Goal: Task Accomplishment & Management: Use online tool/utility

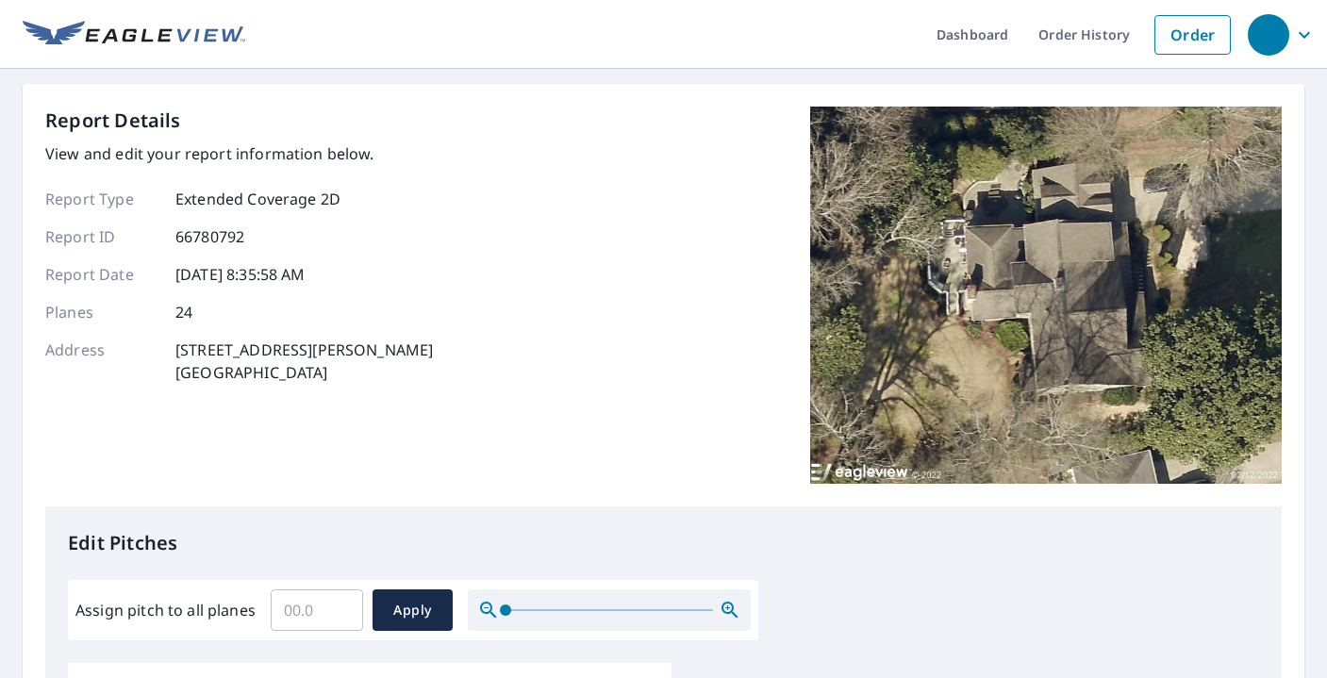
click at [322, 604] on input "Assign pitch to all planes" at bounding box center [317, 610] width 92 height 53
type input "8"
click at [413, 610] on span "Apply" at bounding box center [413, 611] width 50 height 24
type input "8"
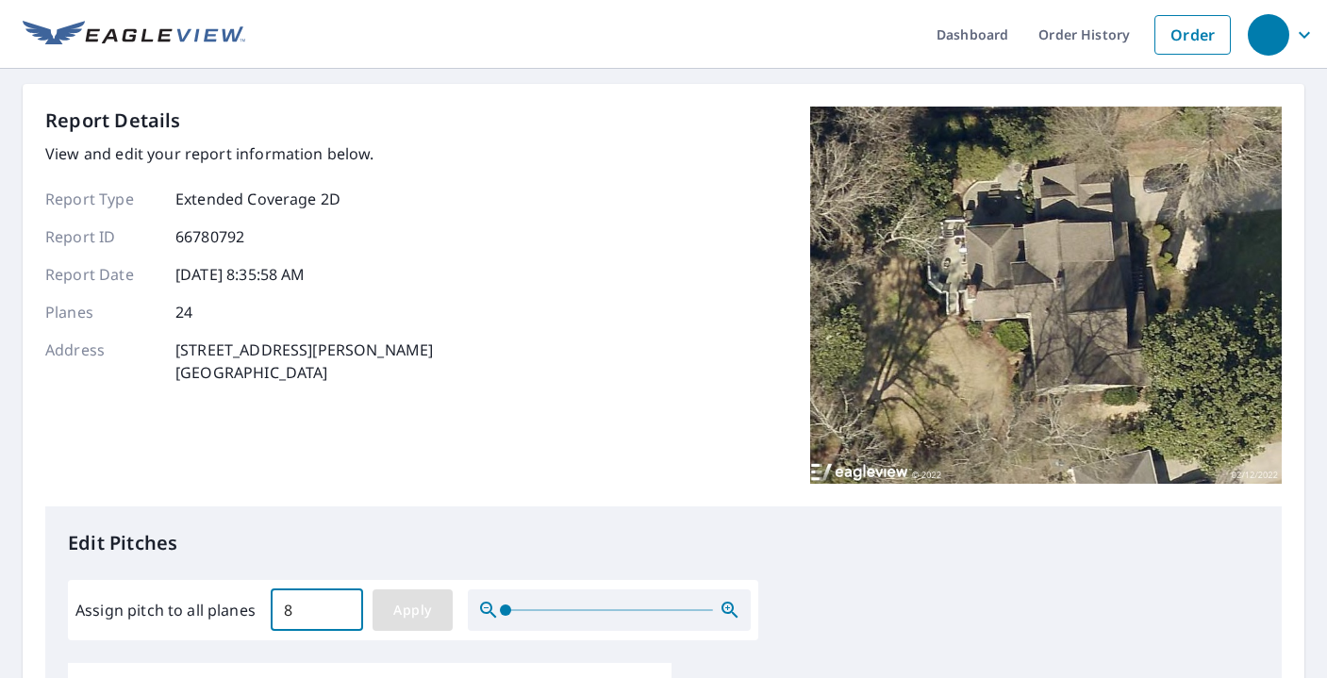
type input "8"
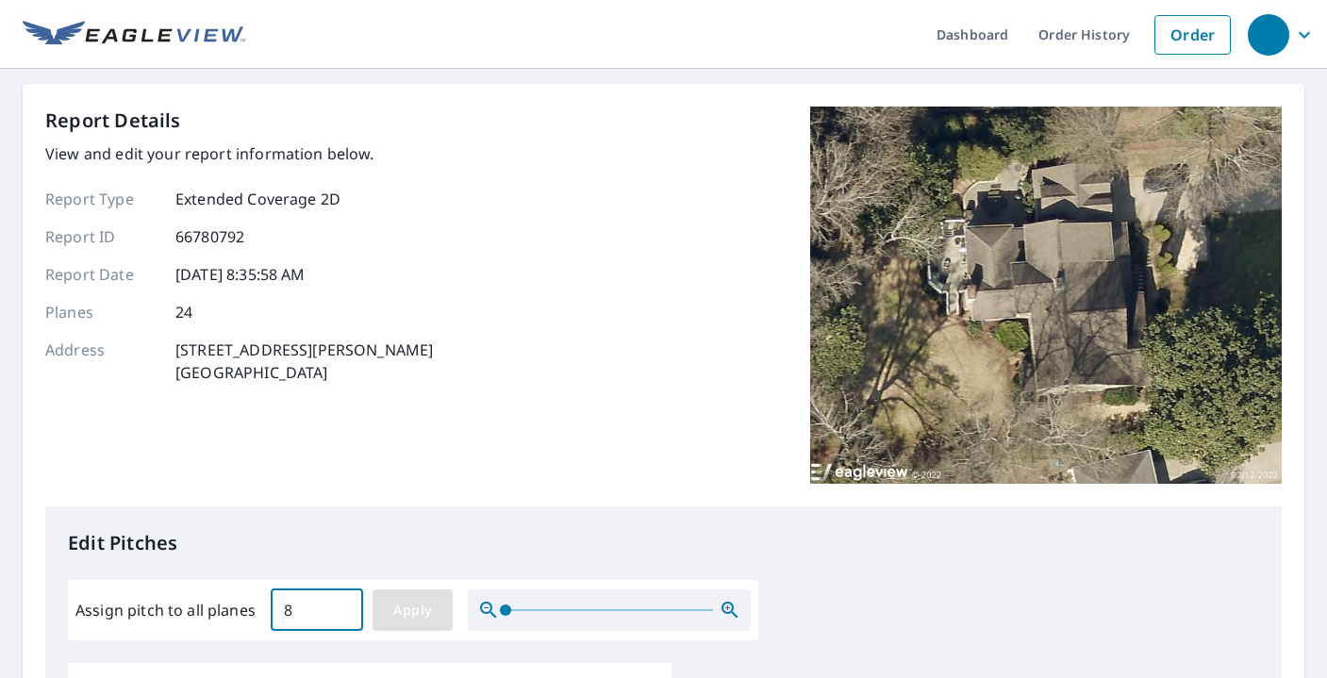
type input "8"
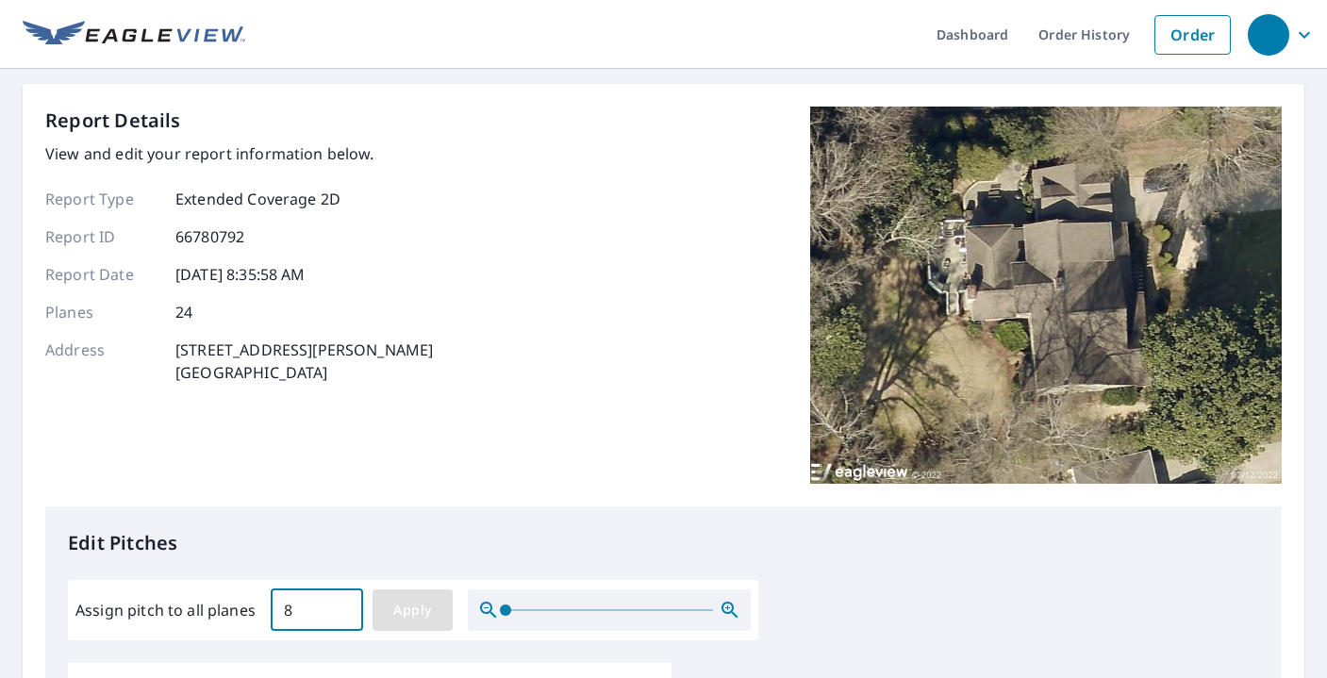
type input "8"
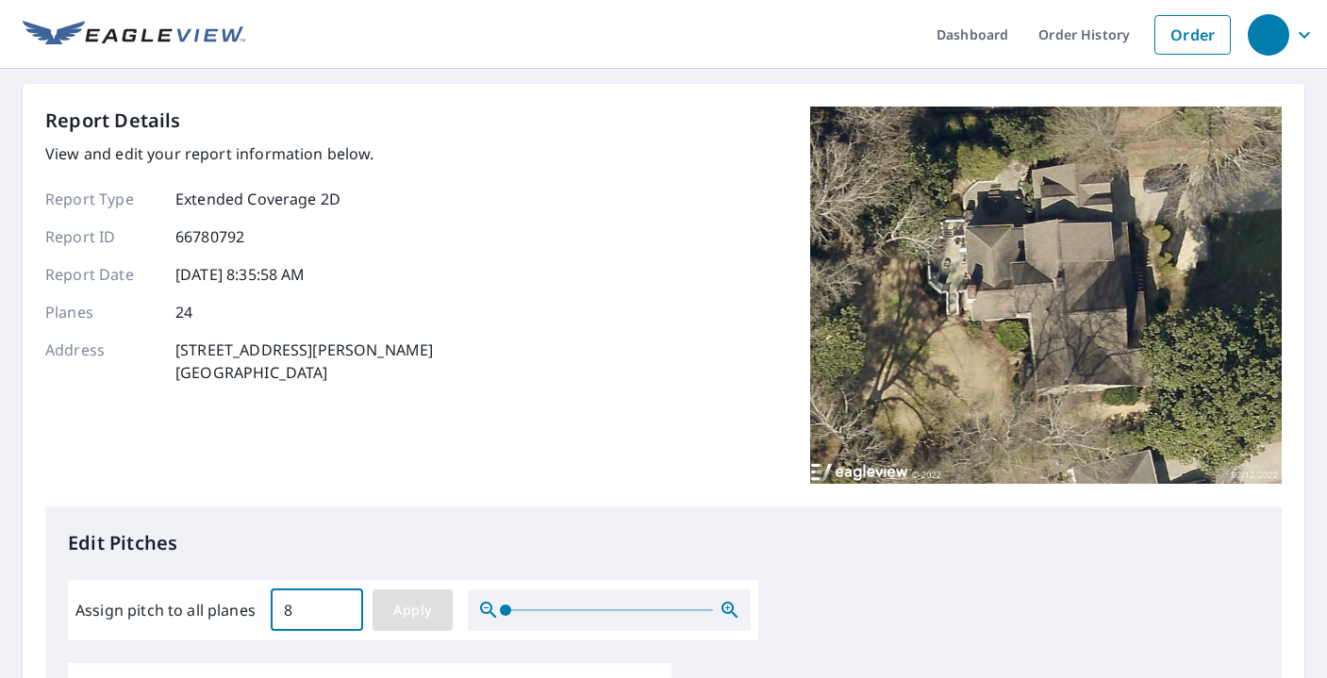
type input "8"
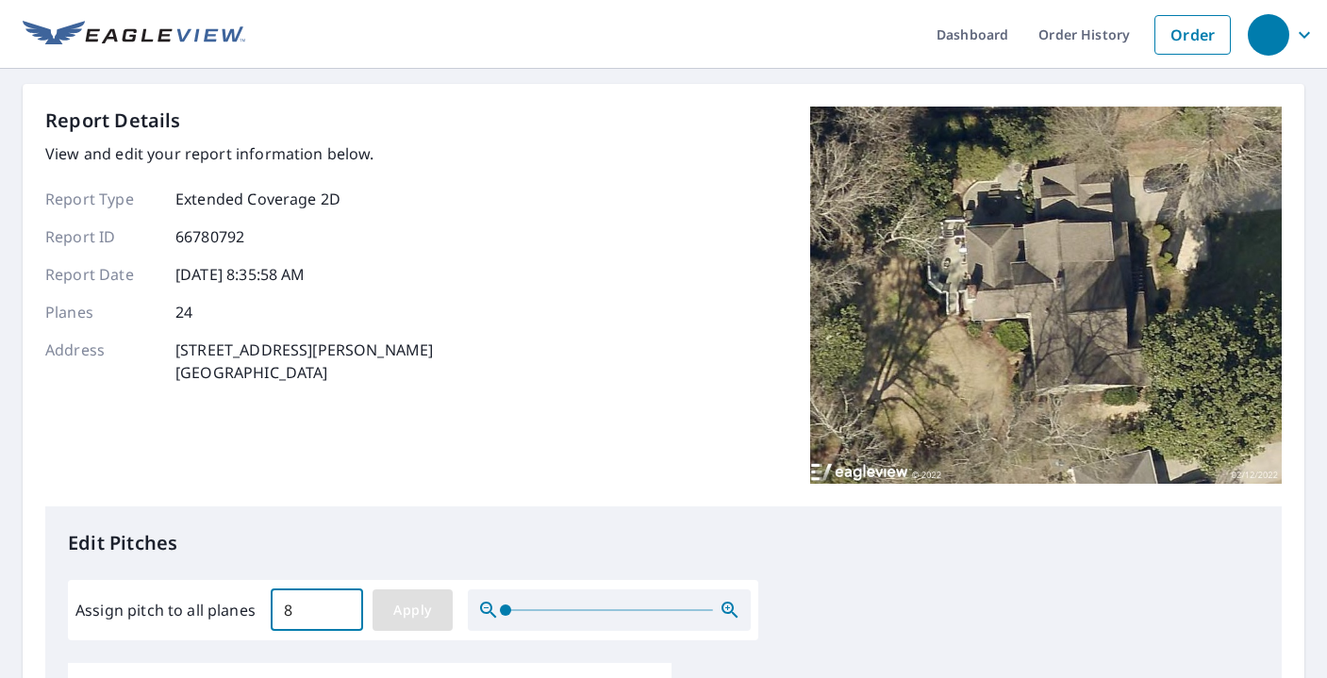
type input "8"
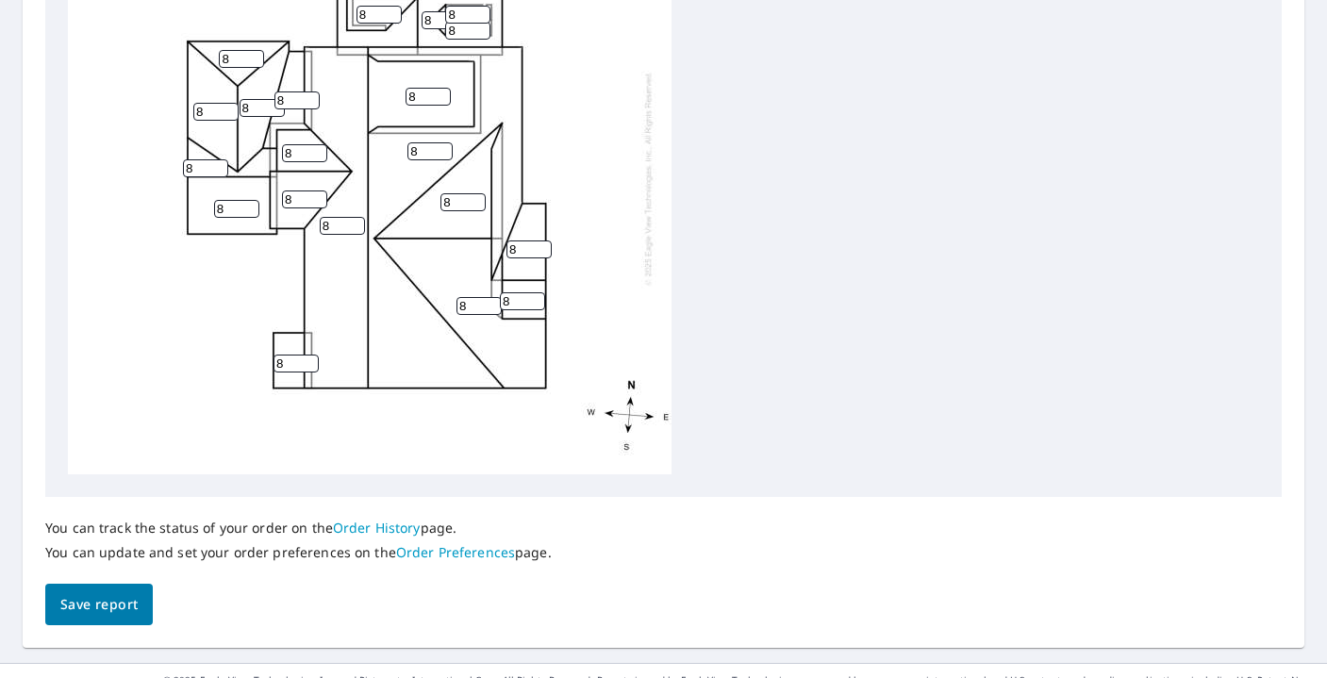
scroll to position [814, 0]
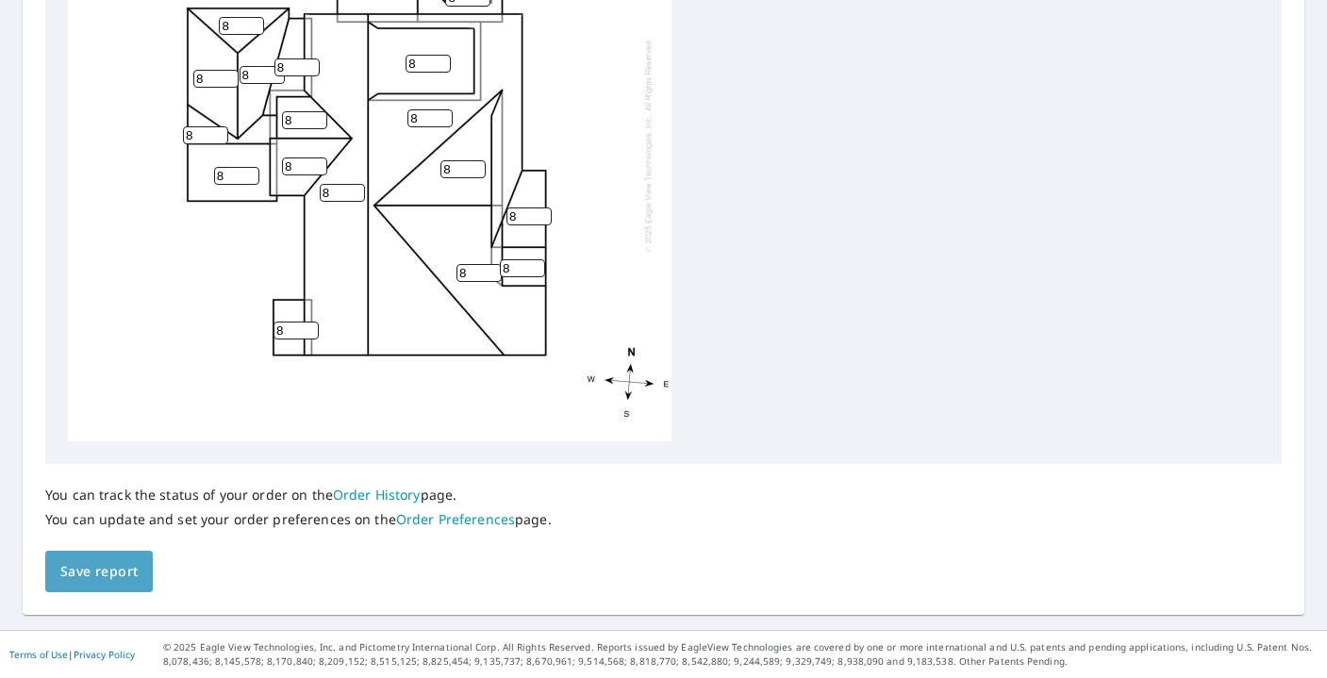
click at [124, 572] on span "Save report" at bounding box center [98, 572] width 77 height 24
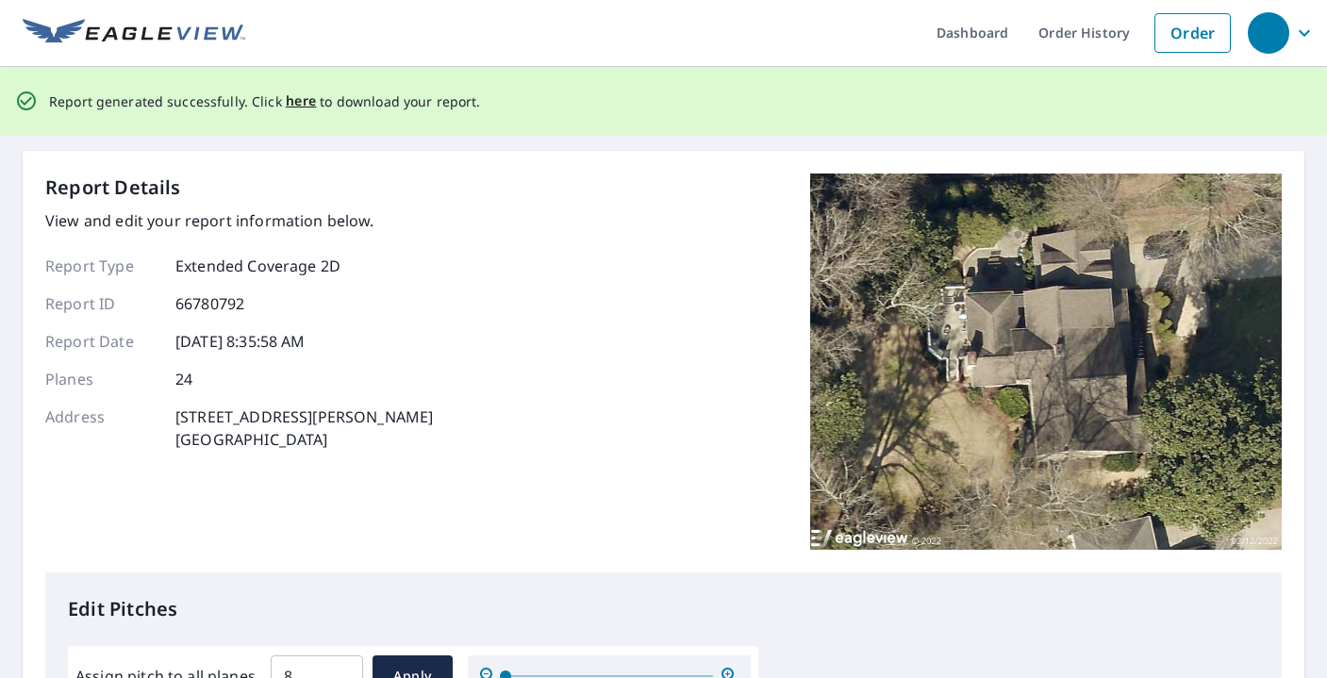
scroll to position [0, 0]
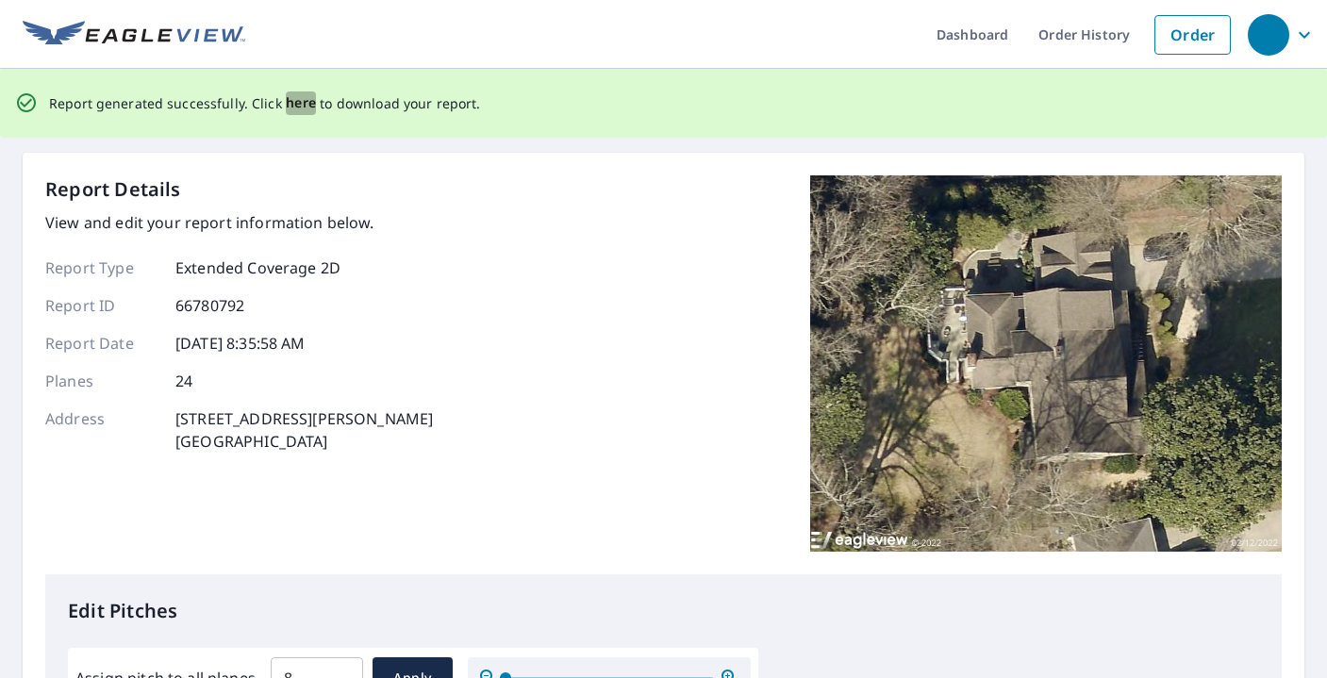
click at [290, 96] on span "here" at bounding box center [301, 103] width 31 height 24
